Goal: Transaction & Acquisition: Obtain resource

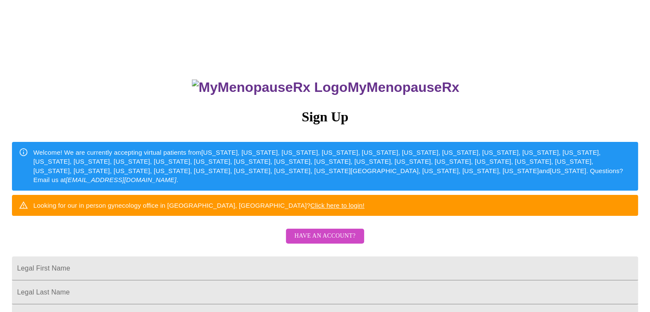
click at [347, 241] on span "Have an account?" at bounding box center [324, 236] width 61 height 11
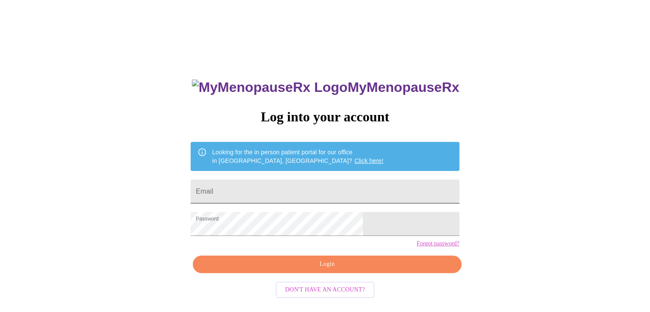
click at [293, 185] on input "Email" at bounding box center [324, 191] width 268 height 24
click at [292, 186] on input "Email" at bounding box center [324, 191] width 268 height 24
type input "[PERSON_NAME][EMAIL_ADDRESS][DOMAIN_NAME]"
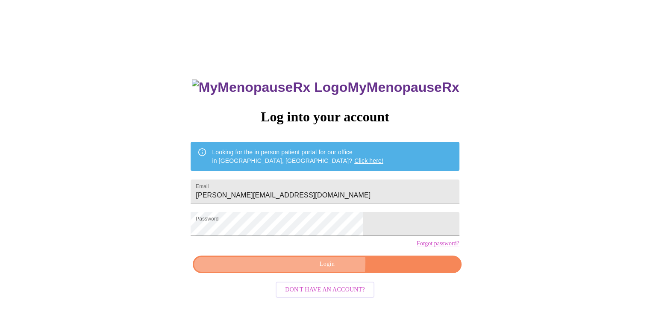
click at [325, 270] on span "Login" at bounding box center [326, 264] width 249 height 11
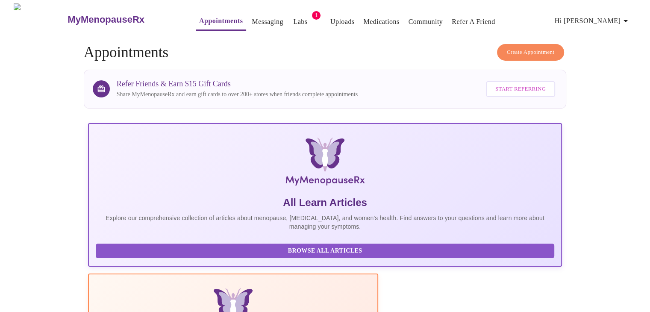
click at [293, 19] on link "Labs" at bounding box center [300, 22] width 14 height 12
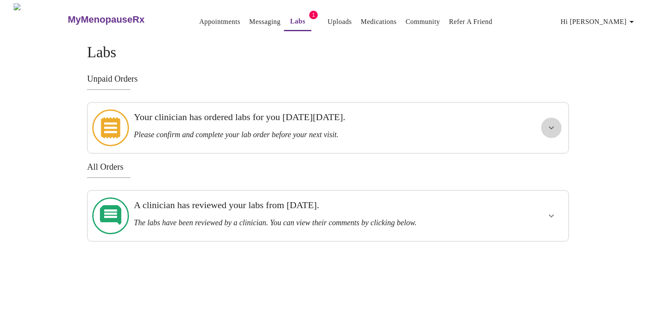
click at [547, 123] on icon "show more" at bounding box center [551, 128] width 10 height 10
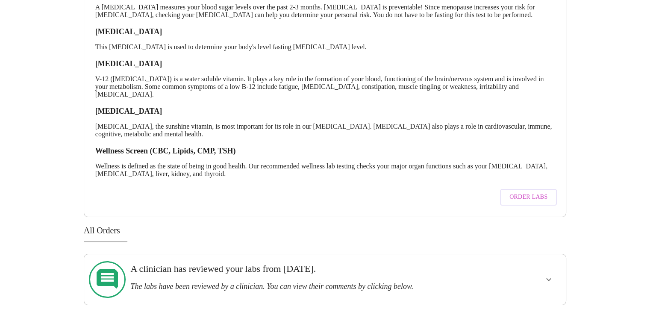
scroll to position [171, 0]
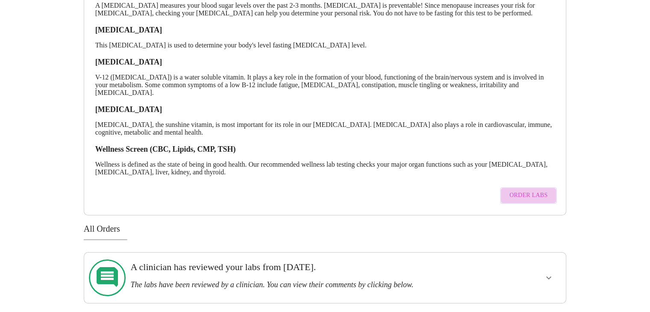
click at [533, 196] on span "Order Labs" at bounding box center [528, 195] width 38 height 11
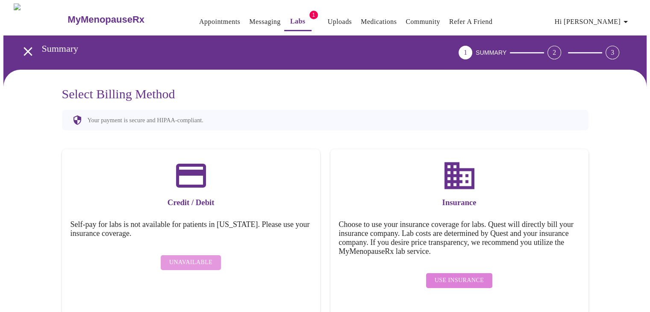
click at [459, 275] on span "Use Insurance" at bounding box center [458, 280] width 49 height 11
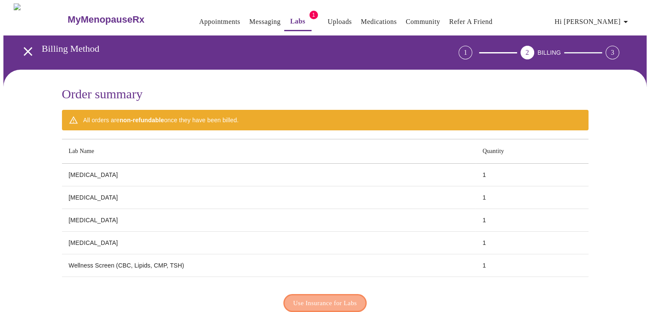
click at [329, 299] on span "Use Insurance for Labs" at bounding box center [325, 302] width 64 height 11
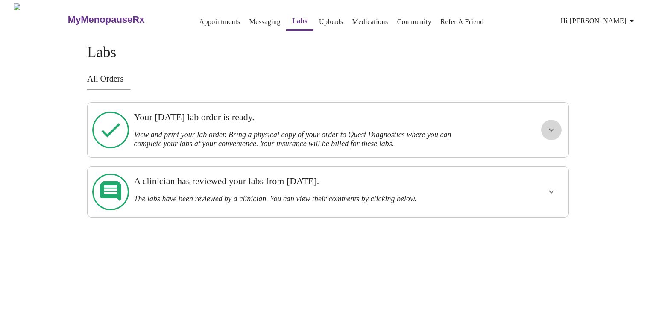
click at [555, 129] on icon "show more" at bounding box center [551, 130] width 10 height 10
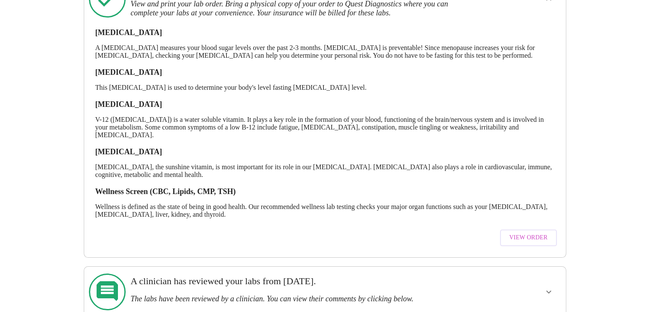
scroll to position [152, 0]
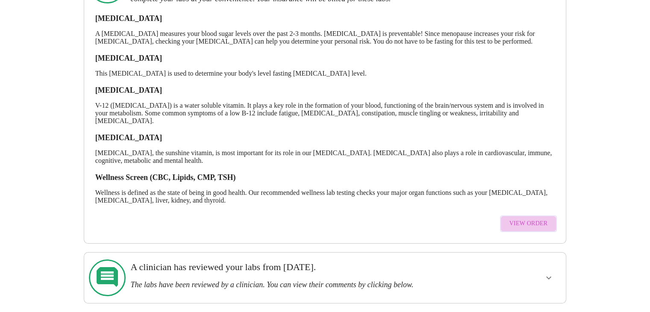
click at [535, 223] on span "View Order" at bounding box center [528, 223] width 38 height 11
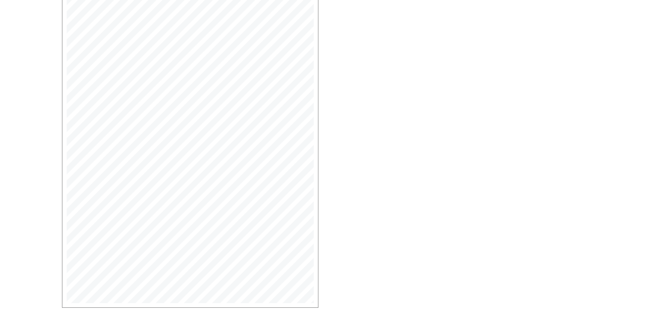
scroll to position [213, 0]
click at [92, 284] on span "Open Larger PDF" at bounding box center [100, 281] width 55 height 11
